Goal: Task Accomplishment & Management: Use online tool/utility

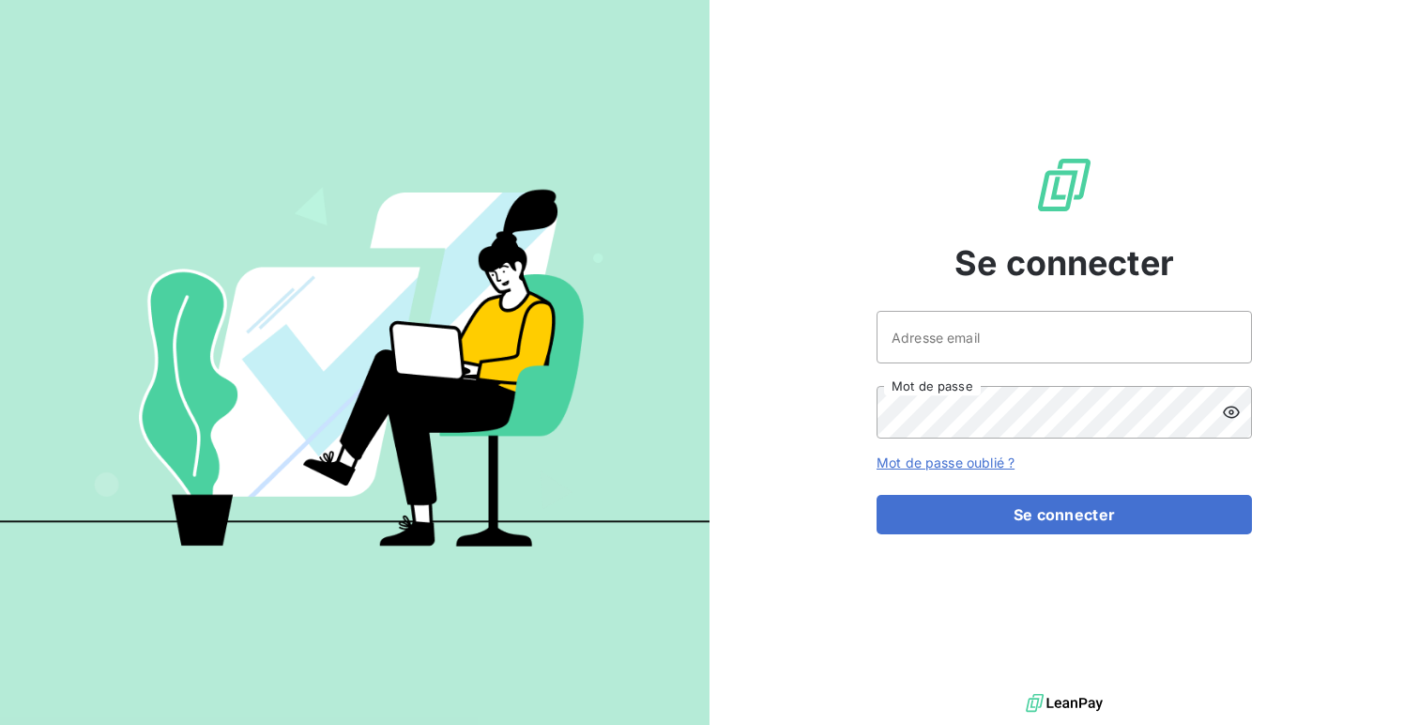
click at [939, 367] on div "Adresse email Mot de passe" at bounding box center [1064, 375] width 375 height 128
click at [952, 349] on input "Adresse email" at bounding box center [1064, 337] width 375 height 53
type input "admin@gers"
click at [877, 495] on button "Se connecter" at bounding box center [1064, 514] width 375 height 39
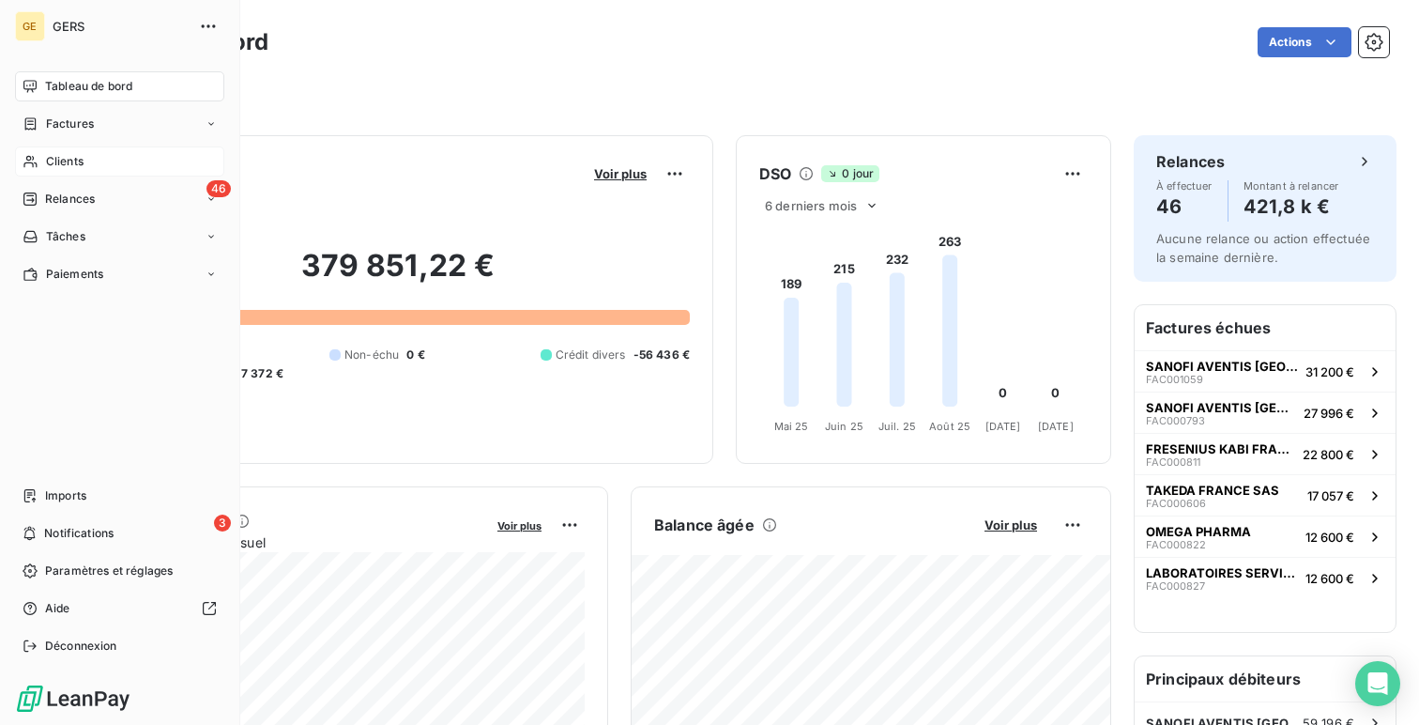
click at [112, 160] on div "Clients" at bounding box center [119, 161] width 209 height 30
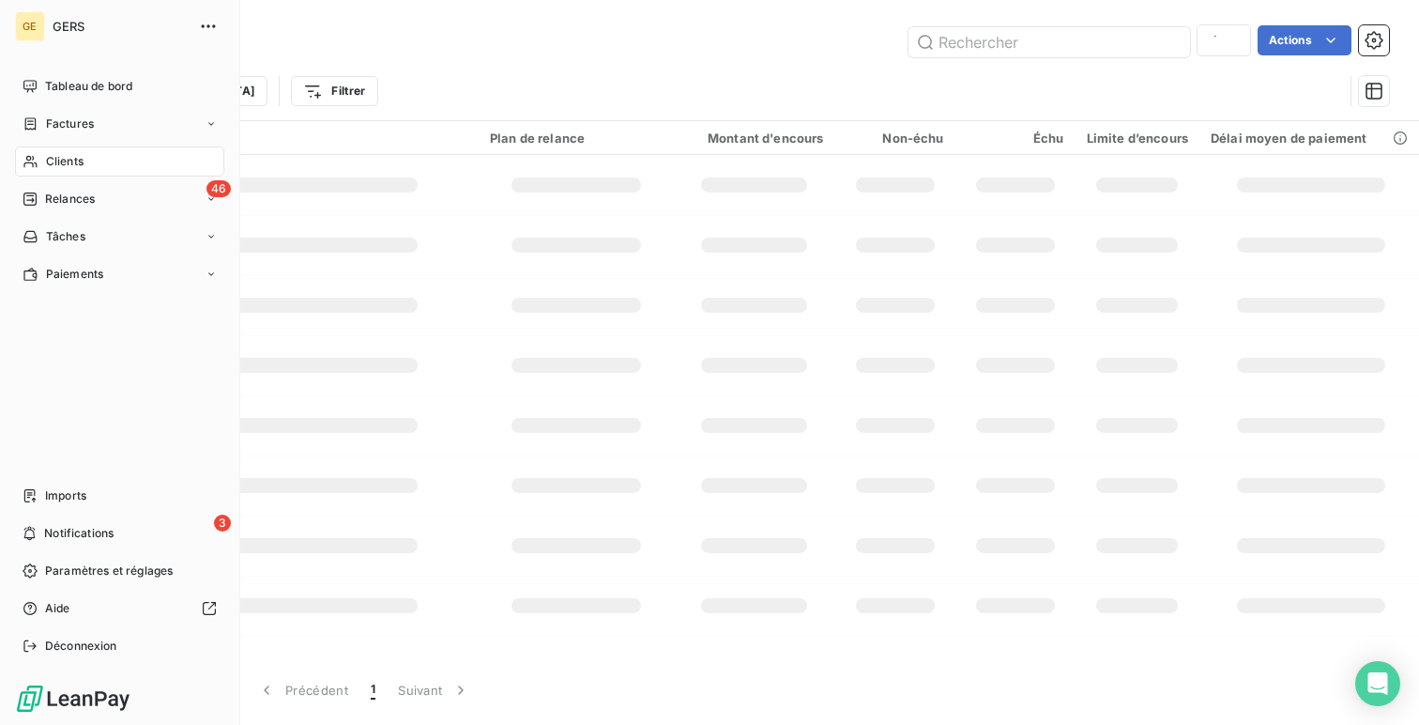
click at [90, 157] on div "Clients" at bounding box center [119, 161] width 209 height 30
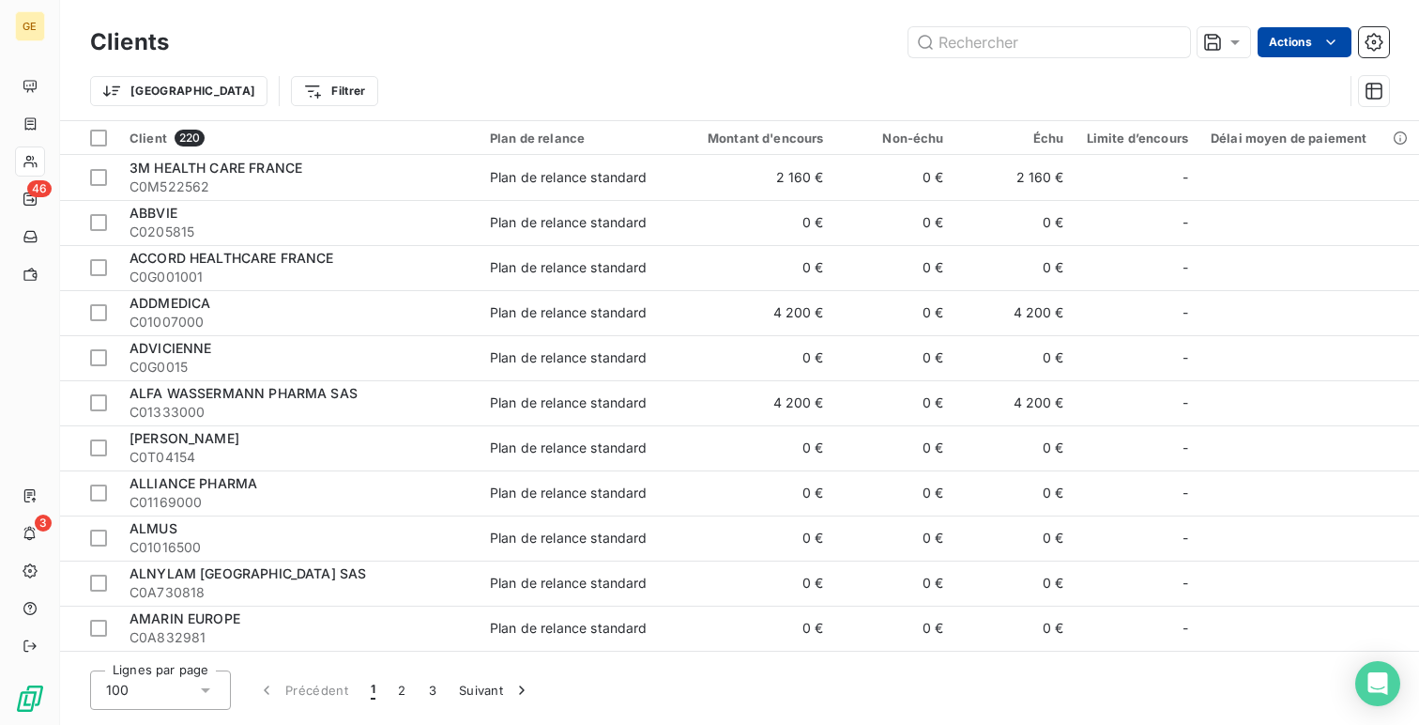
click at [1290, 47] on html "GE 46 3 Clients Actions Trier Filtrer Client 220 Plan de relance Montant d'enco…" at bounding box center [709, 362] width 1419 height 725
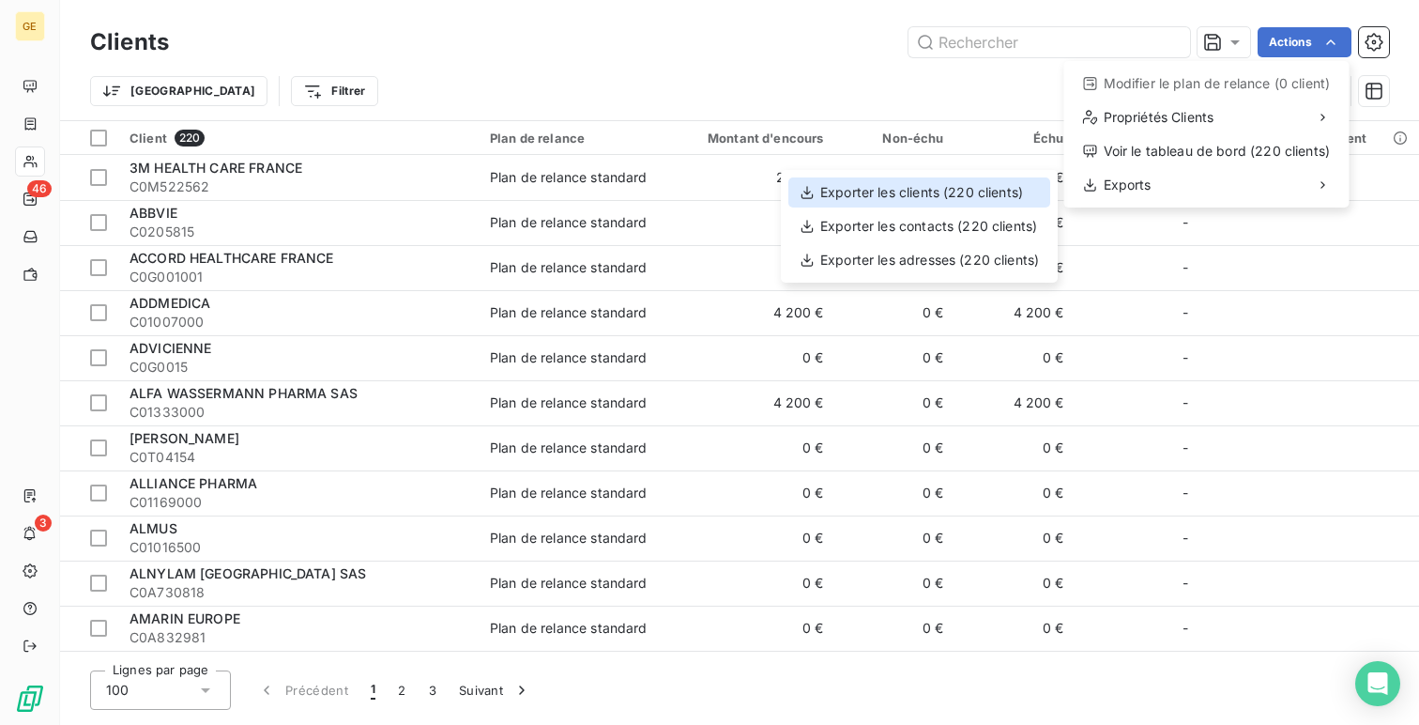
click at [943, 186] on div "Exporter les clients (220 clients)" at bounding box center [919, 192] width 262 height 30
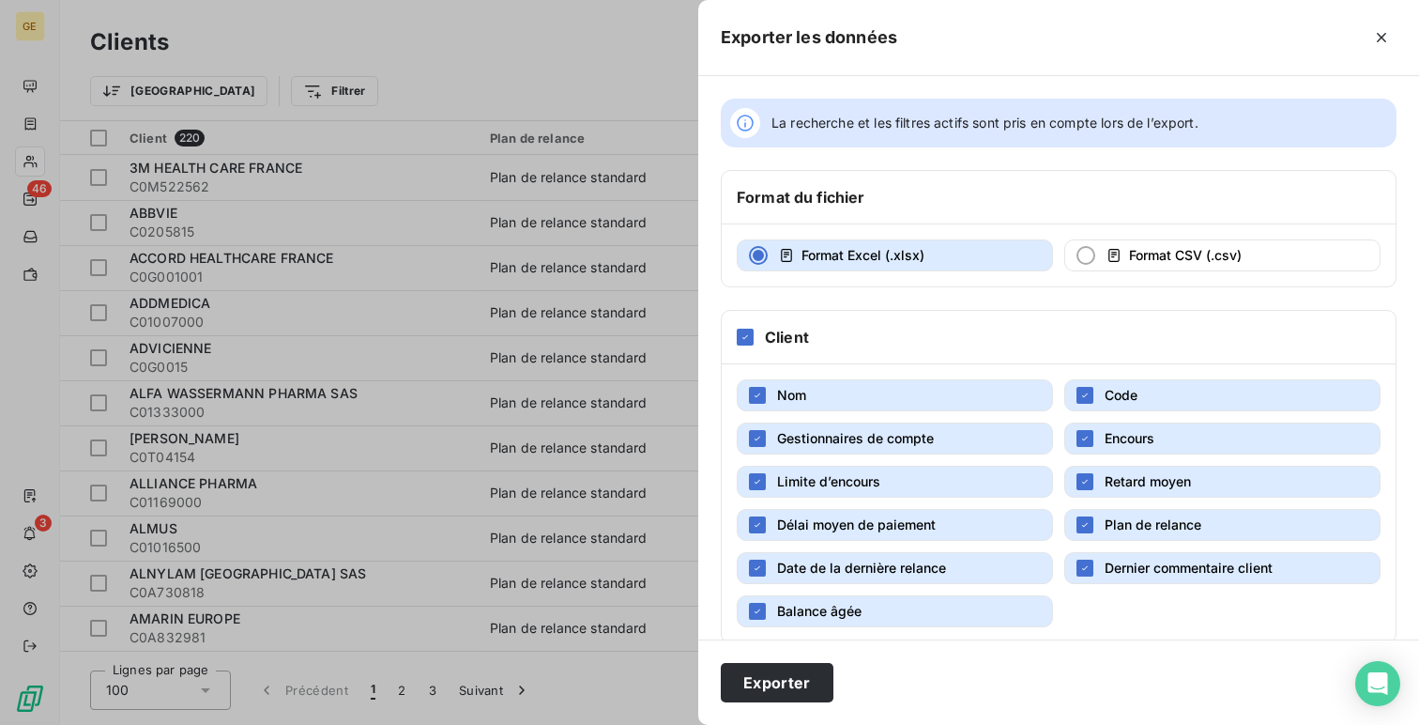
scroll to position [26, 0]
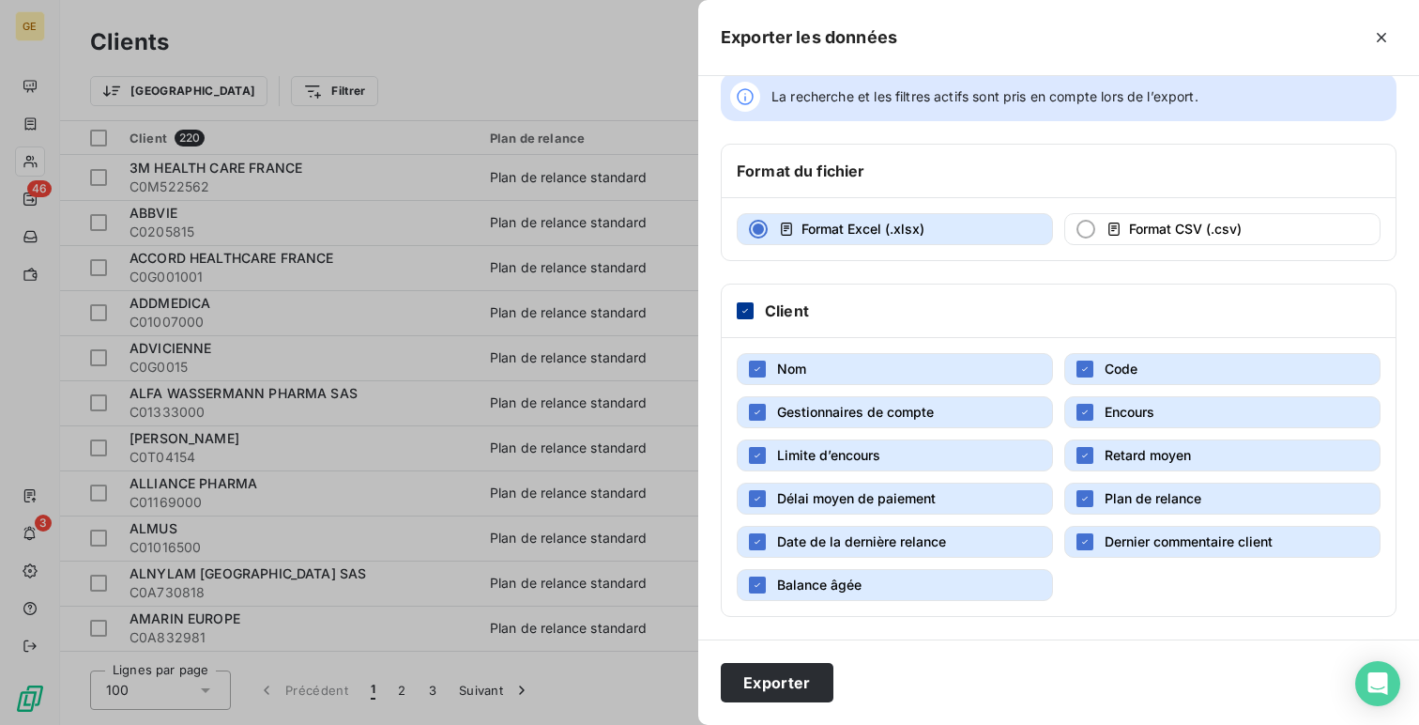
click at [746, 314] on icon at bounding box center [745, 310] width 11 height 11
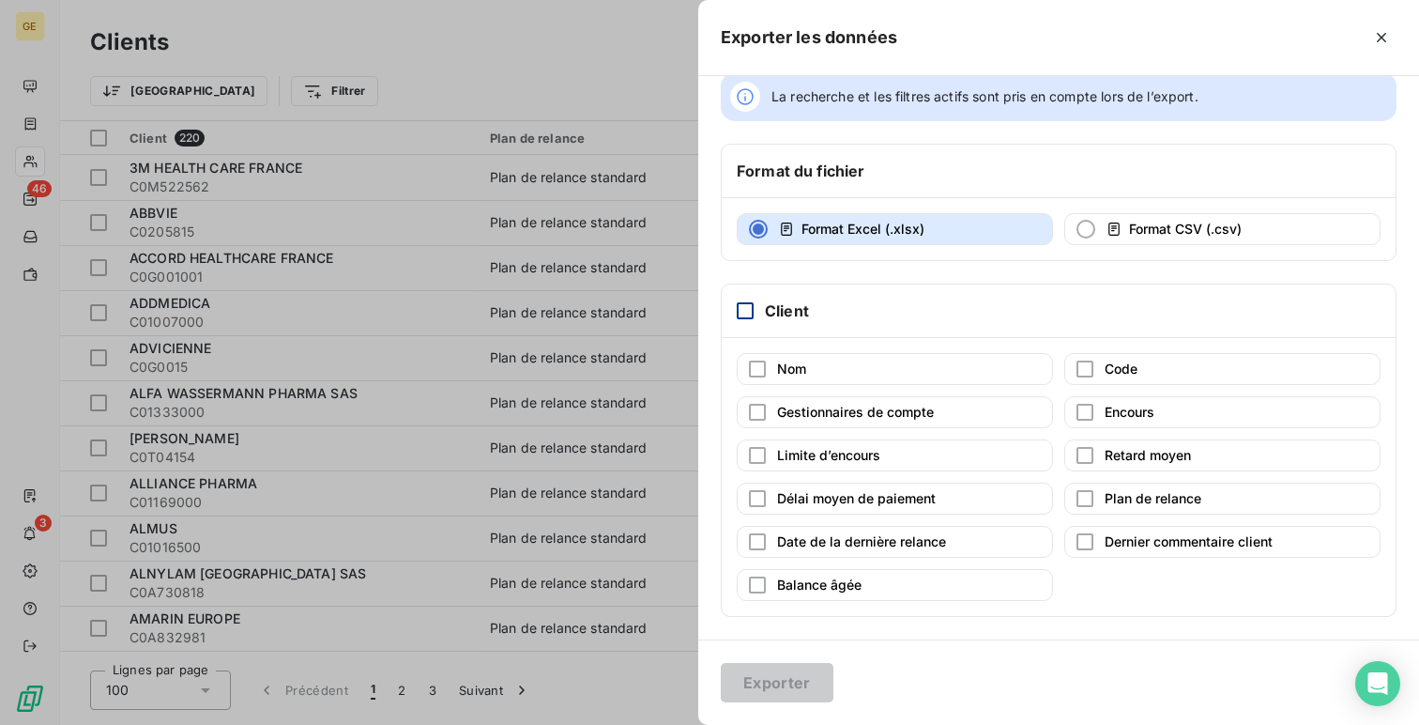
click at [750, 351] on div "Nom Code Gestionnaires de compte Encours Limite d’encours Retard moyen Délai mo…" at bounding box center [1059, 477] width 674 height 278
click at [793, 359] on span "Nom" at bounding box center [791, 368] width 29 height 19
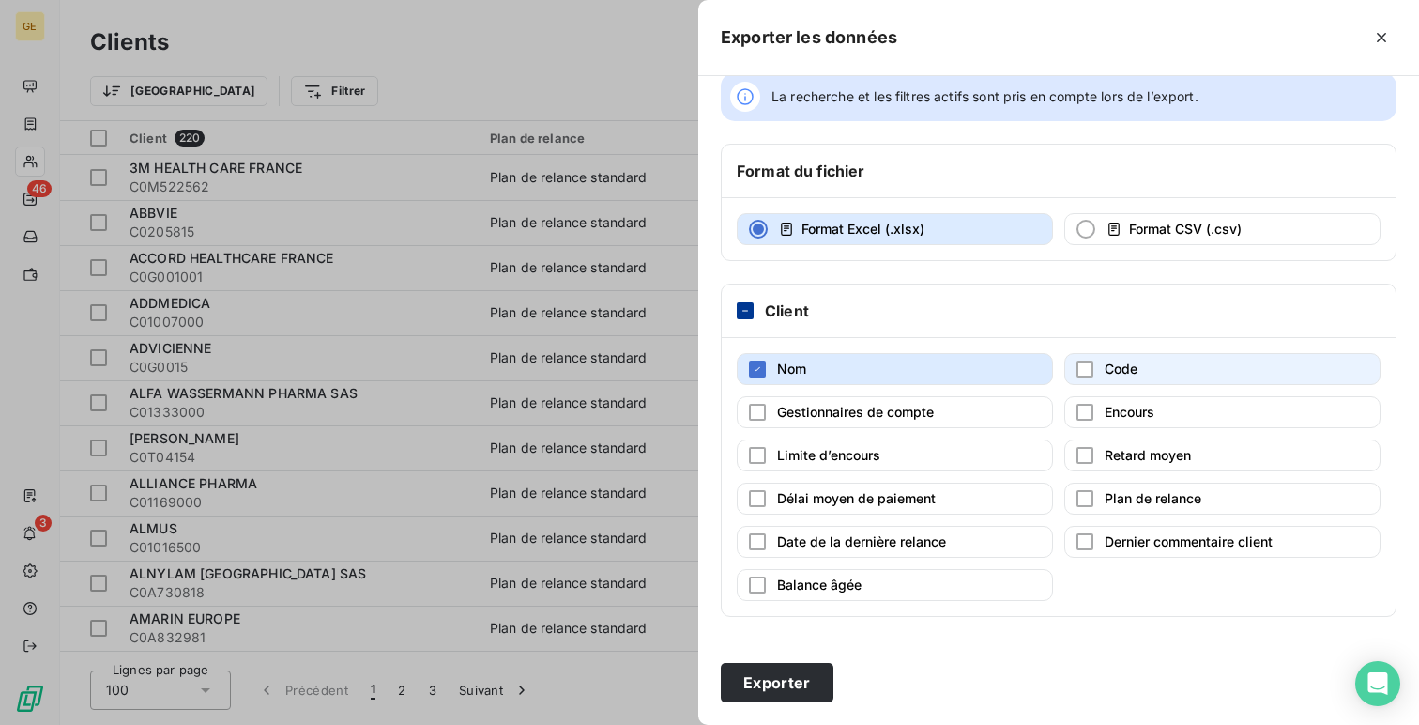
click at [1118, 373] on span "Code" at bounding box center [1121, 368] width 33 height 16
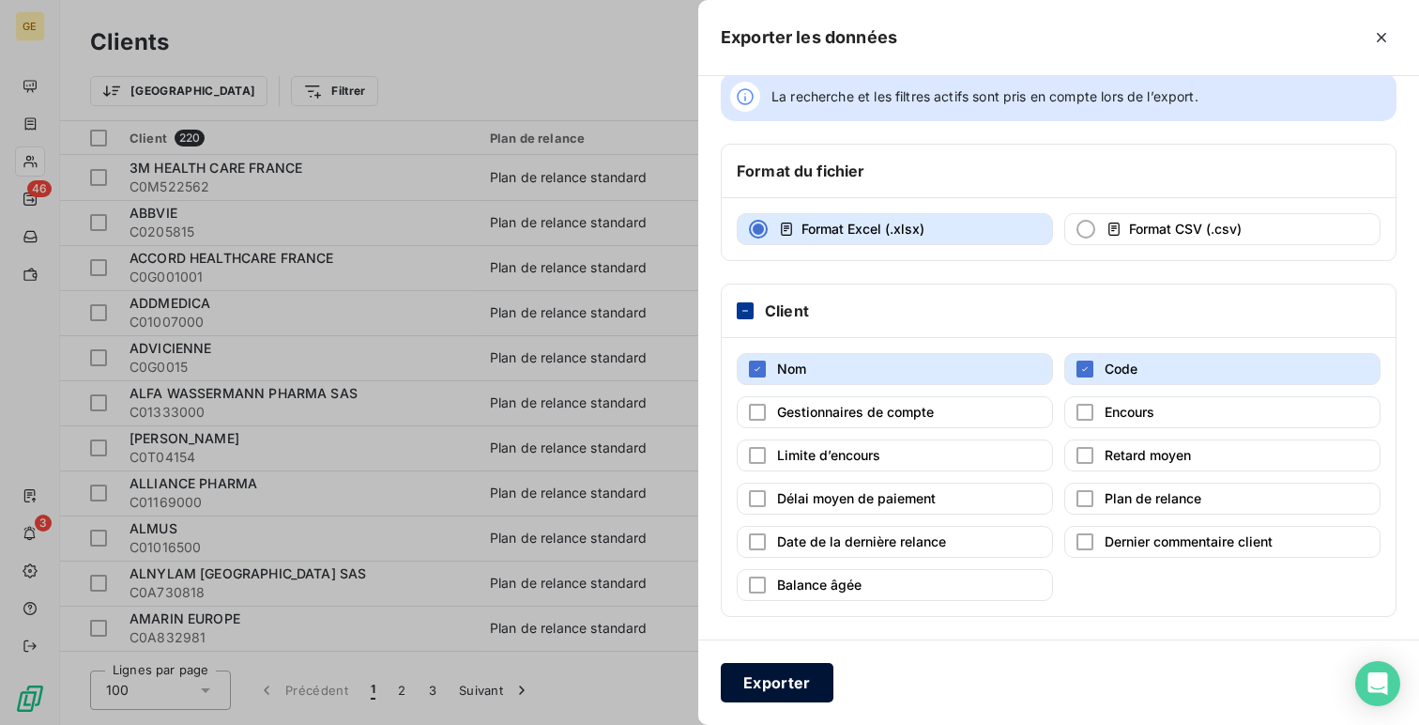
click at [752, 668] on button "Exporter" at bounding box center [777, 682] width 113 height 39
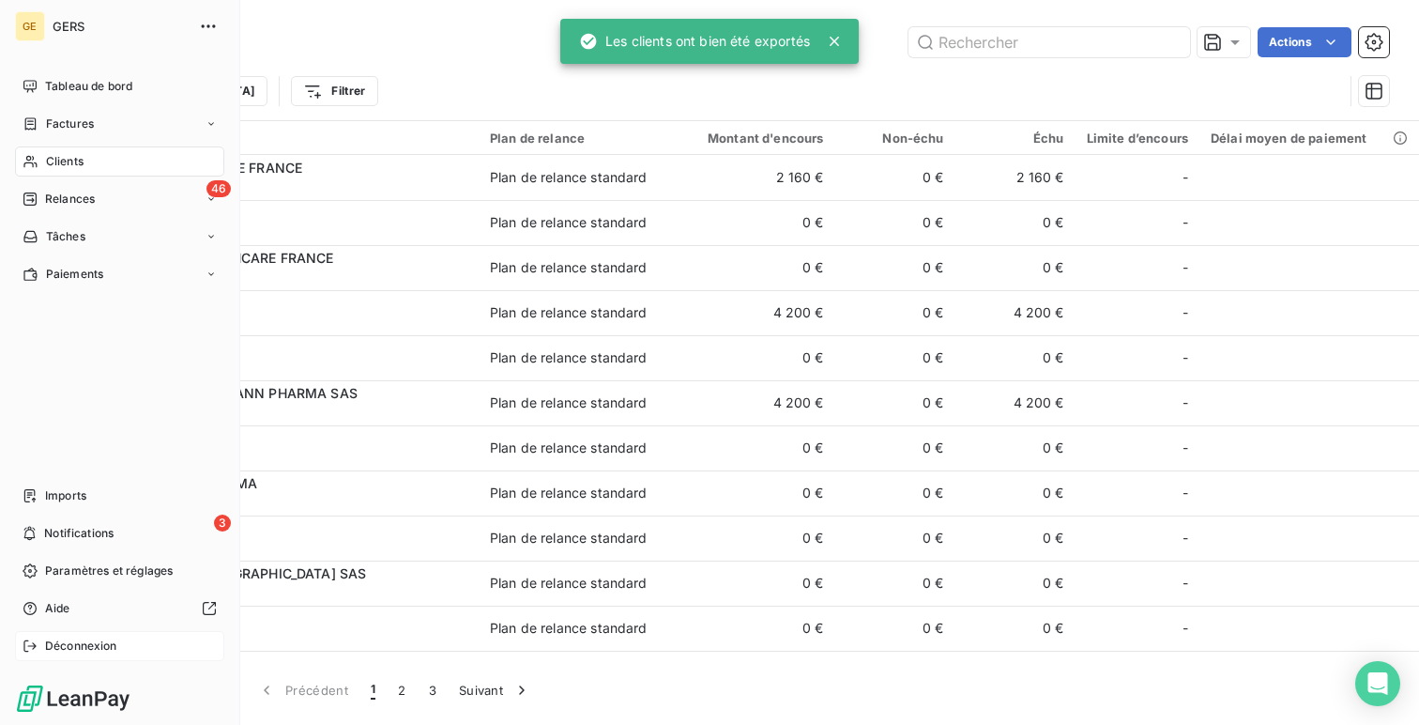
click at [58, 631] on div "Déconnexion" at bounding box center [119, 646] width 209 height 30
